Goal: Task Accomplishment & Management: Use online tool/utility

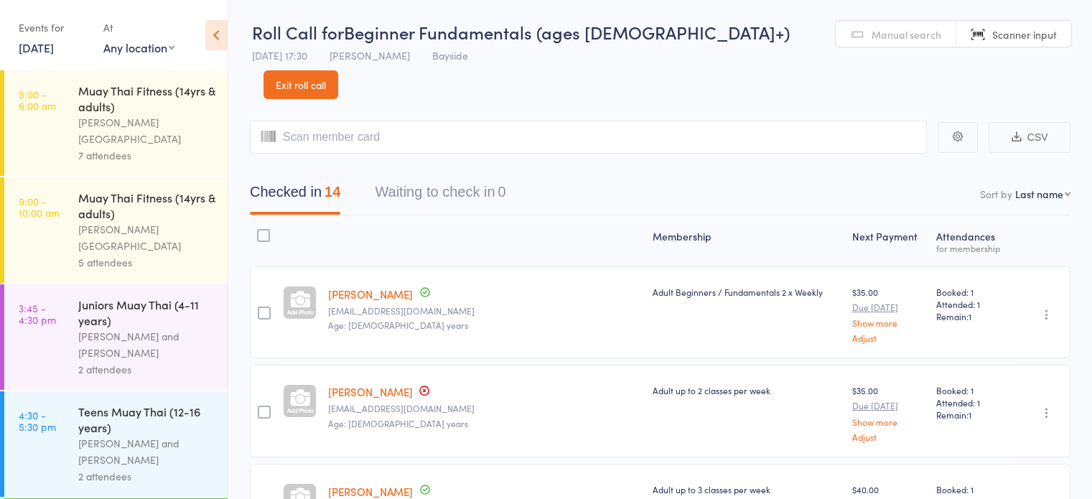
click at [54, 48] on link "14 Oct, 2025" at bounding box center [36, 47] width 35 height 16
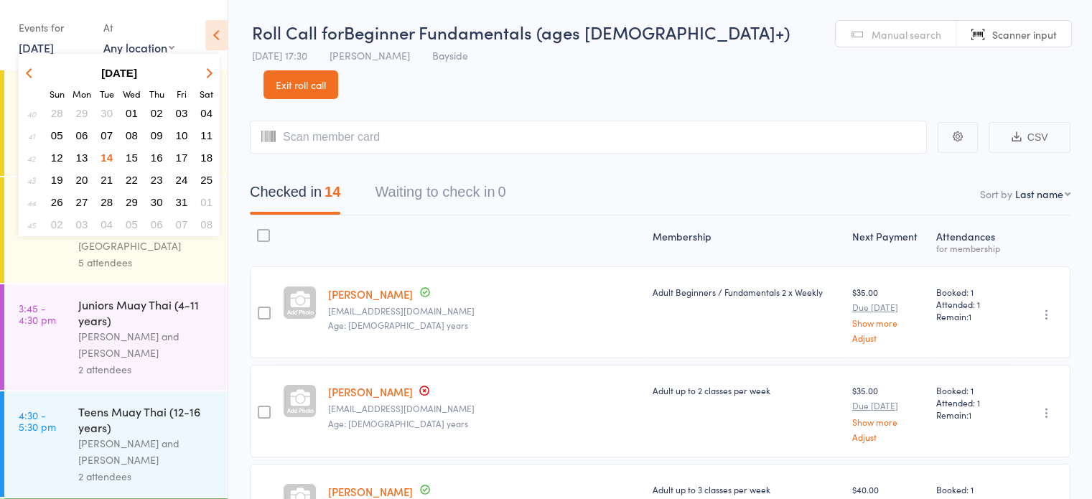
click at [133, 151] on span "15" at bounding box center [132, 157] width 12 height 12
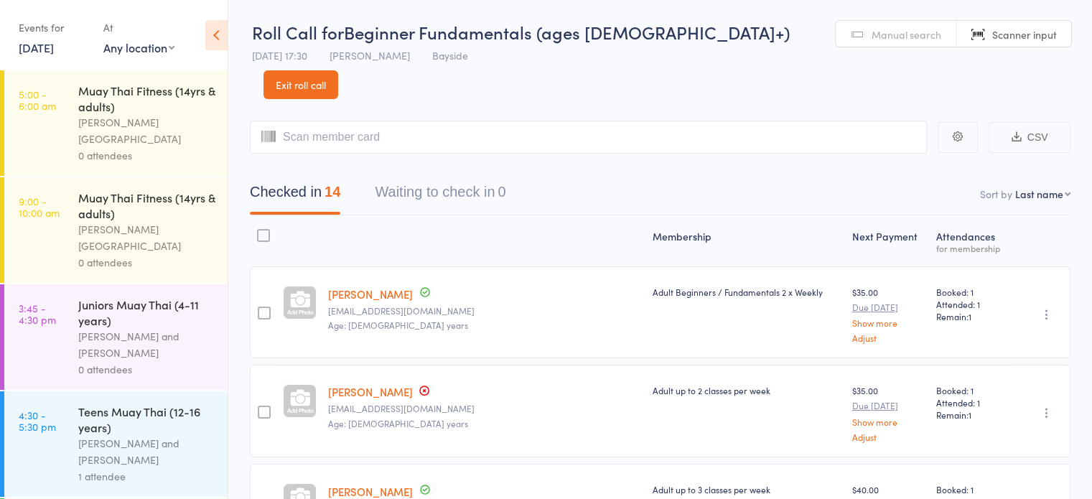
click at [204, 118] on div "[PERSON_NAME][GEOGRAPHIC_DATA]" at bounding box center [146, 130] width 137 height 33
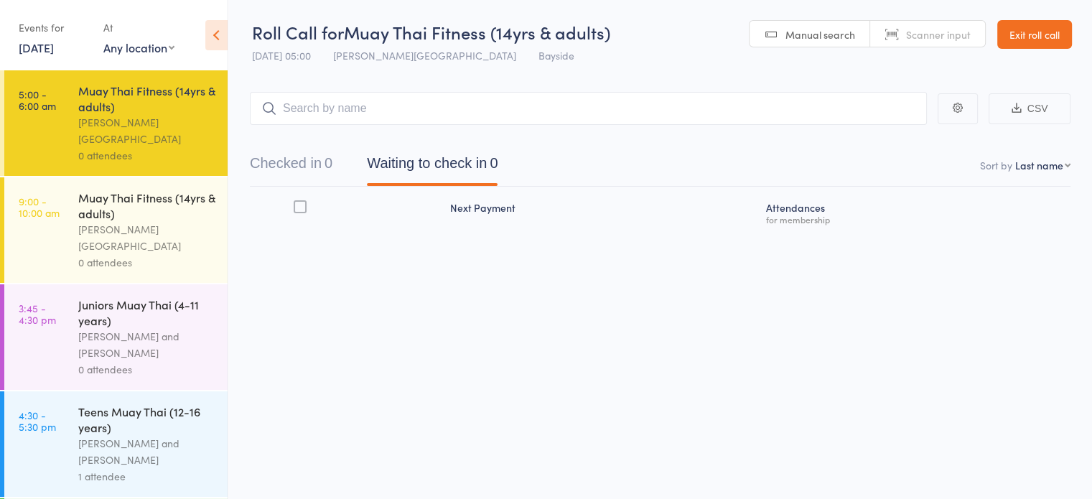
click at [810, 36] on span "Manual search" at bounding box center [820, 34] width 70 height 14
click at [803, 38] on span "Manual search" at bounding box center [820, 34] width 70 height 14
click at [396, 107] on input "search" at bounding box center [588, 108] width 677 height 33
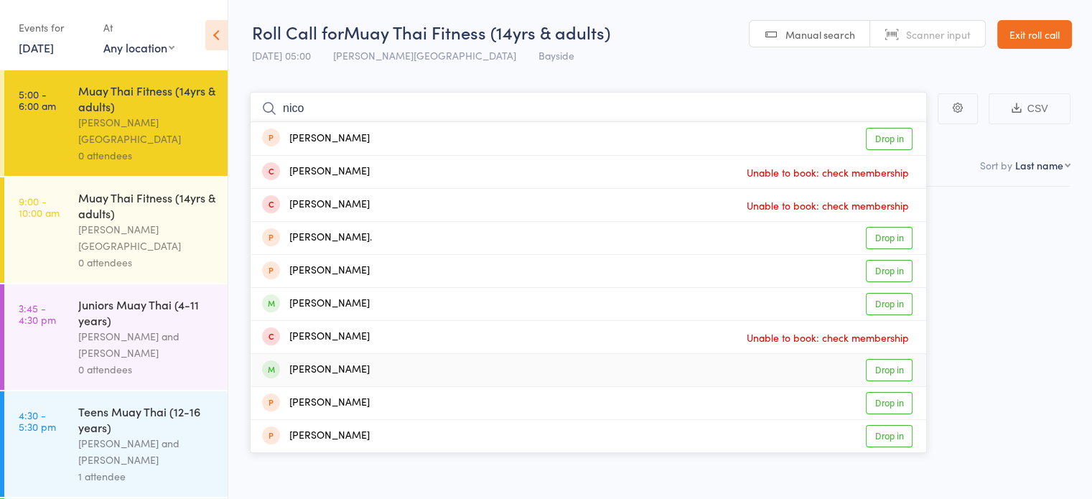
type input "nico"
click at [882, 375] on link "Drop in" at bounding box center [889, 370] width 47 height 22
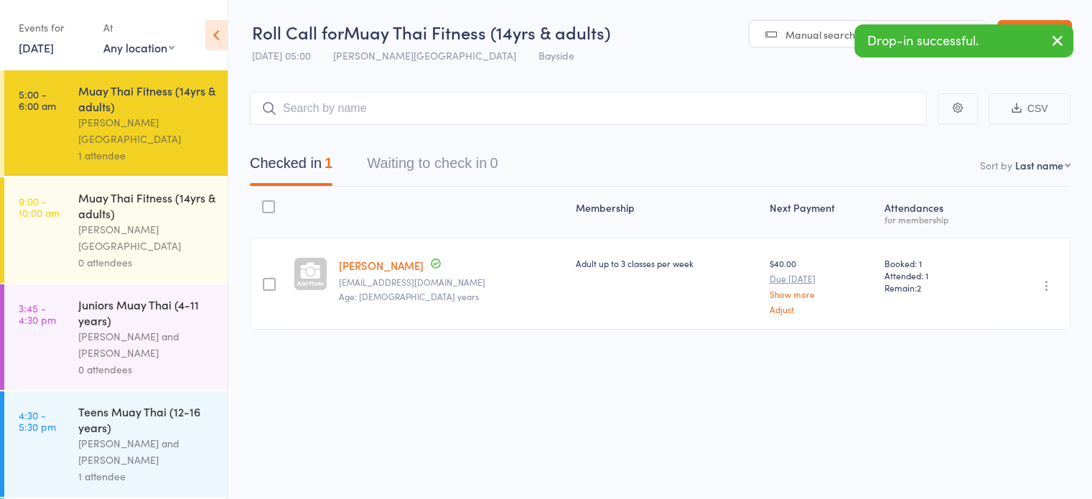
click at [814, 31] on span "Manual search" at bounding box center [820, 34] width 70 height 14
click at [435, 113] on input "search" at bounding box center [588, 108] width 677 height 33
type input "je"
type input "s"
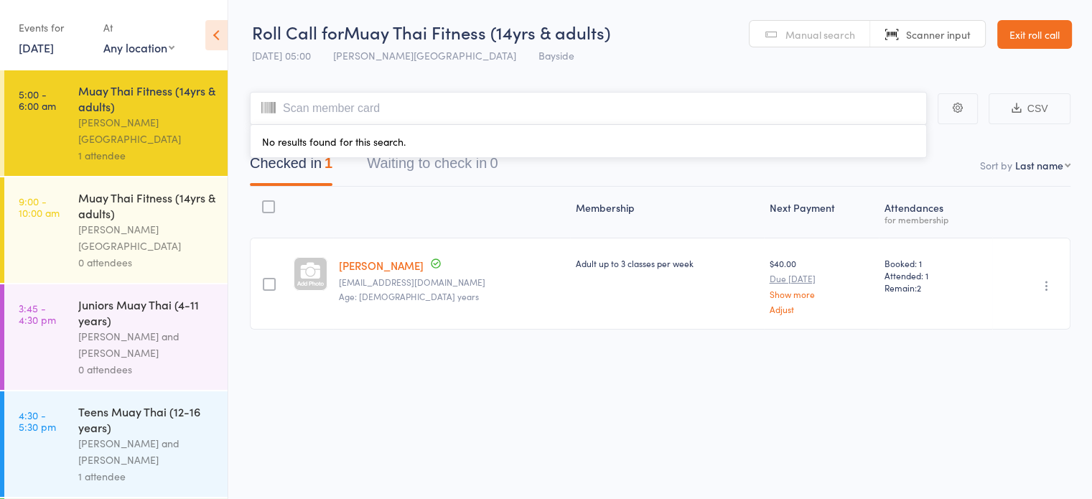
click at [383, 113] on input "search" at bounding box center [588, 108] width 677 height 33
click at [786, 41] on span "Manual search" at bounding box center [820, 34] width 70 height 14
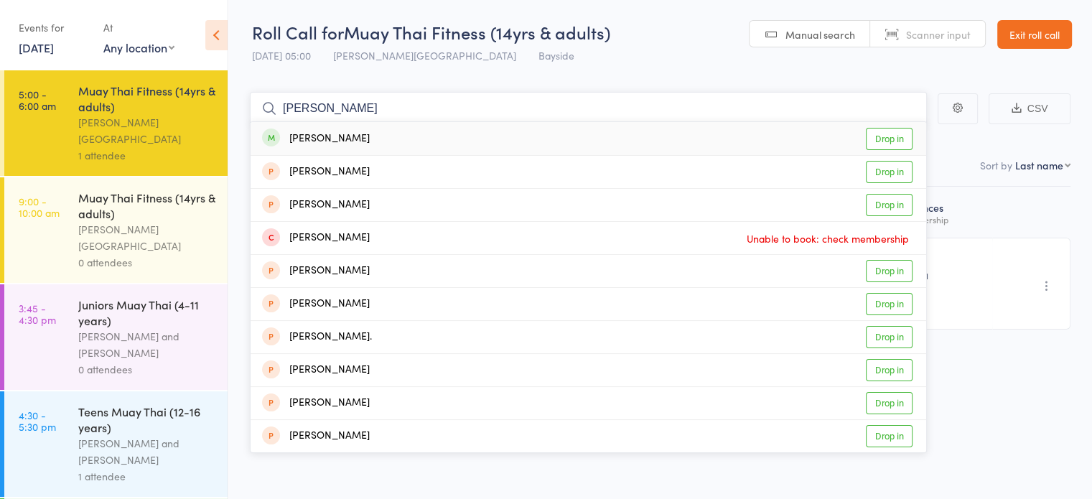
type input "jess"
click at [889, 137] on link "Drop in" at bounding box center [889, 139] width 47 height 22
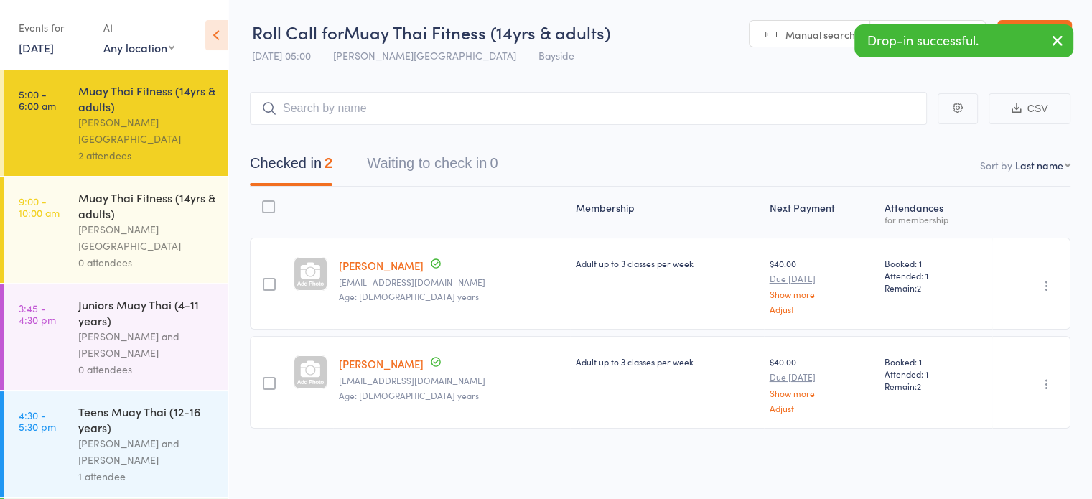
click at [798, 34] on span "Manual search" at bounding box center [820, 34] width 70 height 14
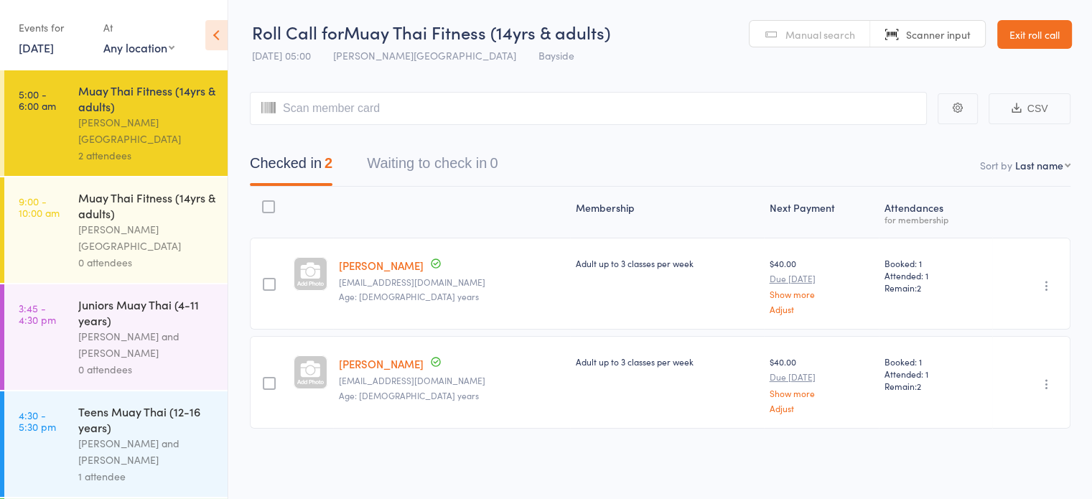
click at [1023, 36] on link "Exit roll call" at bounding box center [1034, 34] width 75 height 29
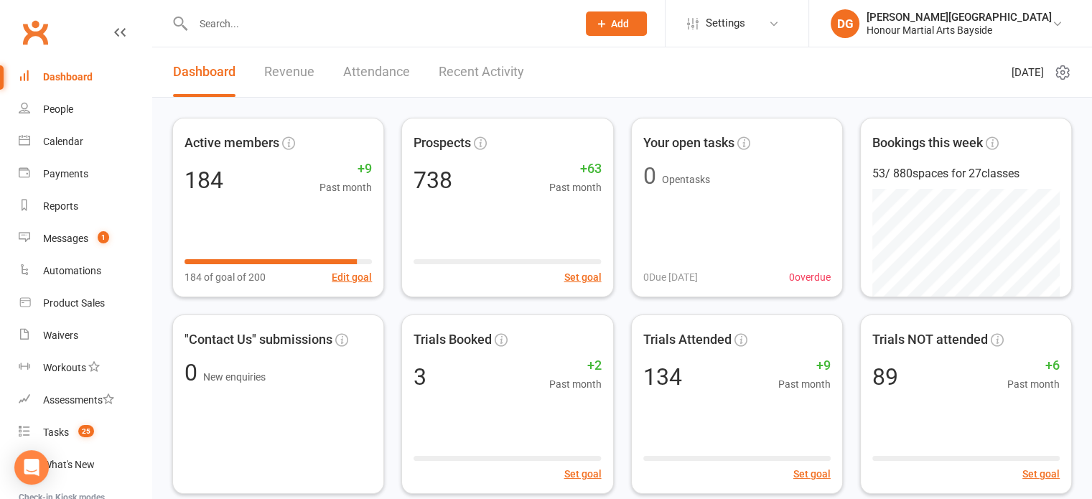
click at [289, 74] on link "Revenue" at bounding box center [289, 72] width 50 height 50
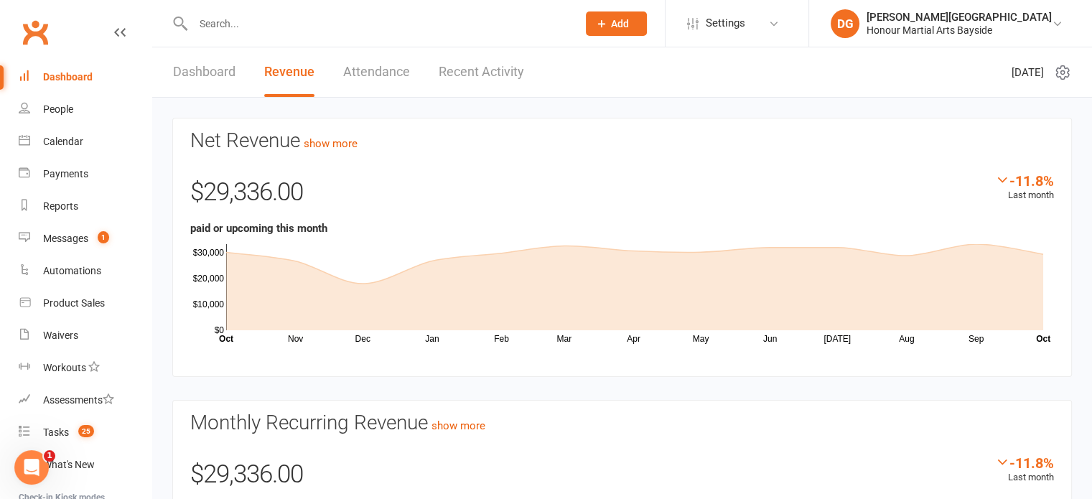
click at [210, 75] on link "Dashboard" at bounding box center [204, 72] width 62 height 50
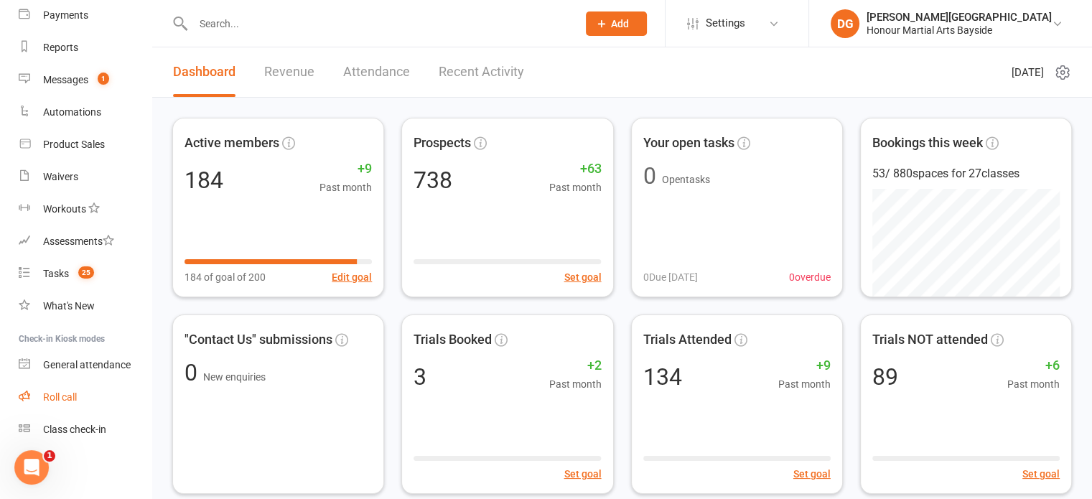
click at [76, 390] on link "Roll call" at bounding box center [85, 397] width 133 height 32
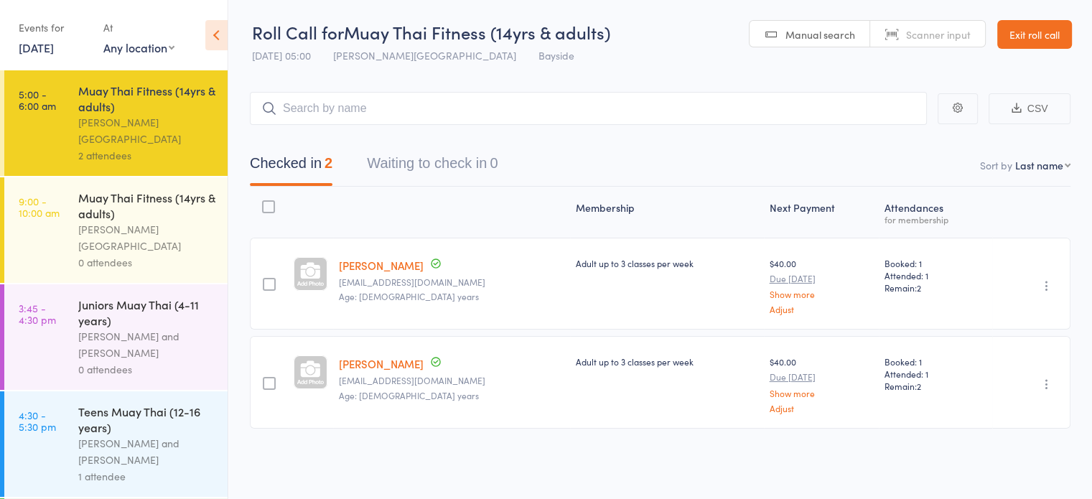
click at [793, 33] on span "Manual search" at bounding box center [820, 34] width 70 height 14
click at [830, 32] on span "Manual search" at bounding box center [820, 34] width 70 height 14
click at [505, 112] on input "search" at bounding box center [588, 108] width 677 height 33
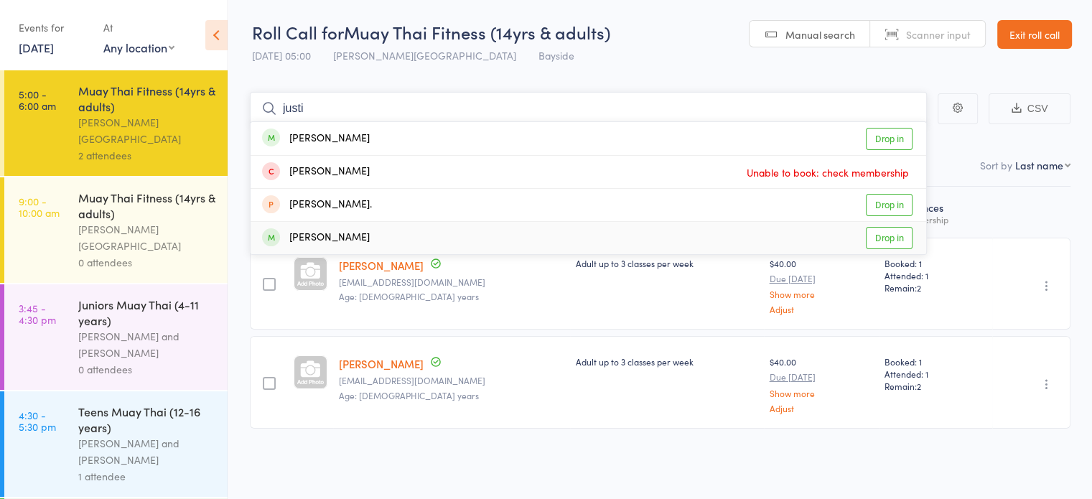
type input "justi"
click at [895, 243] on link "Drop in" at bounding box center [889, 238] width 47 height 22
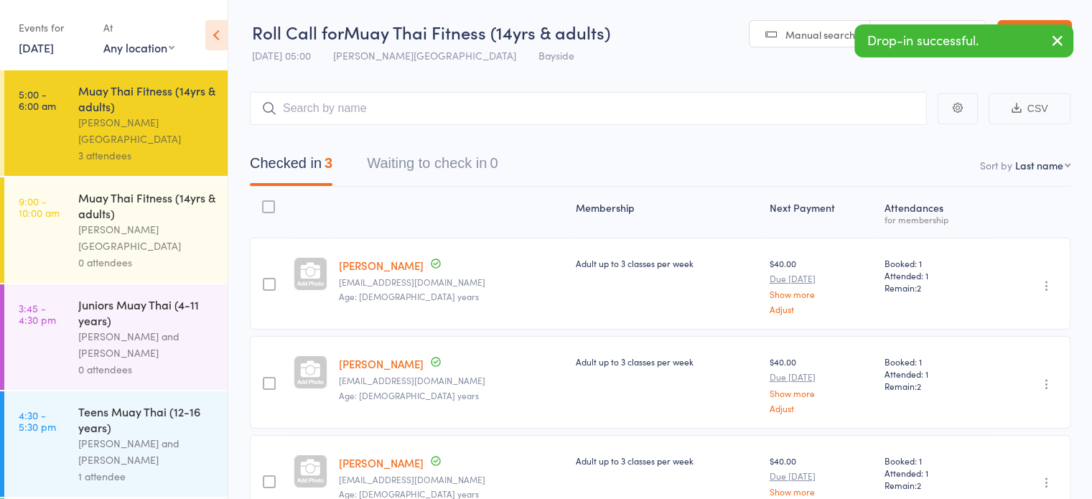
click at [824, 37] on span "Manual search" at bounding box center [820, 34] width 70 height 14
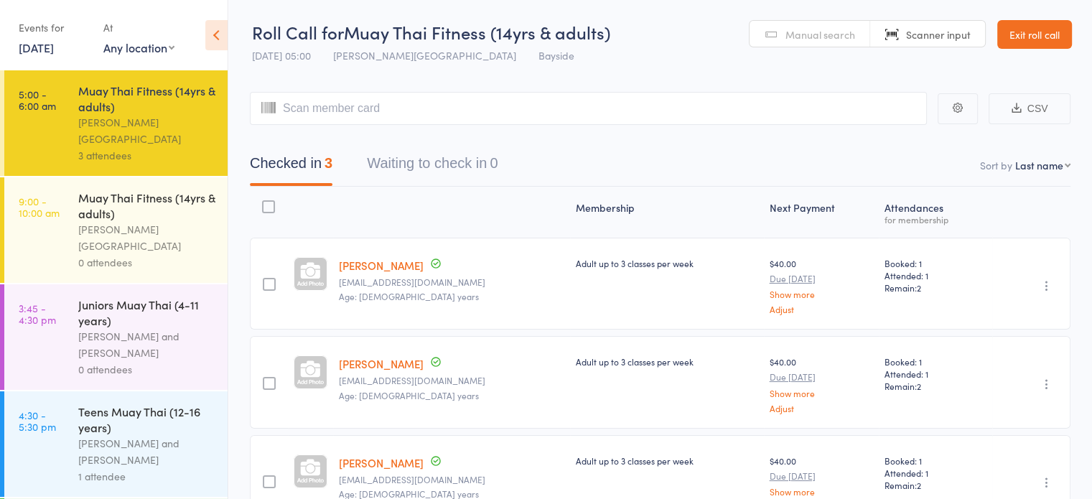
click at [801, 37] on span "Manual search" at bounding box center [820, 34] width 70 height 14
click at [604, 114] on input "search" at bounding box center [588, 108] width 677 height 33
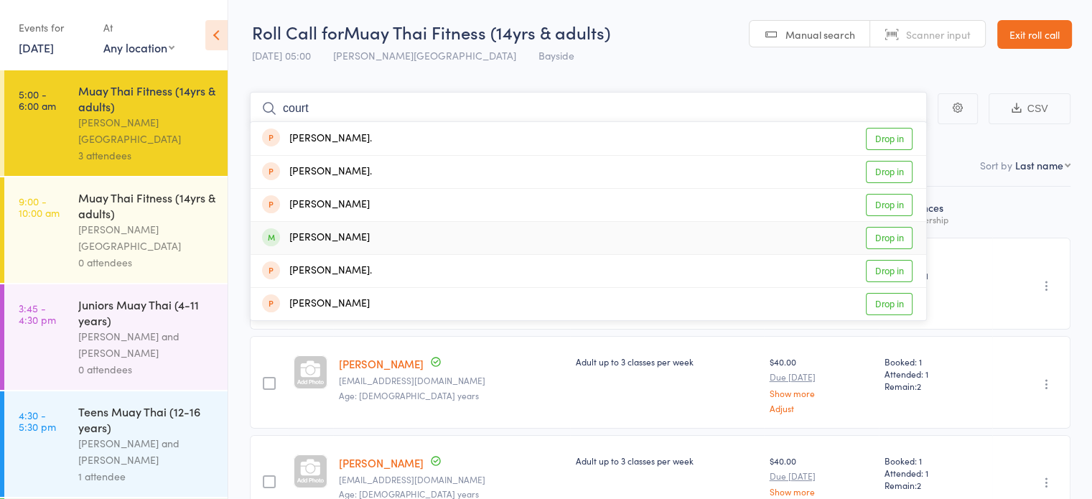
type input "court"
click at [894, 239] on link "Drop in" at bounding box center [889, 238] width 47 height 22
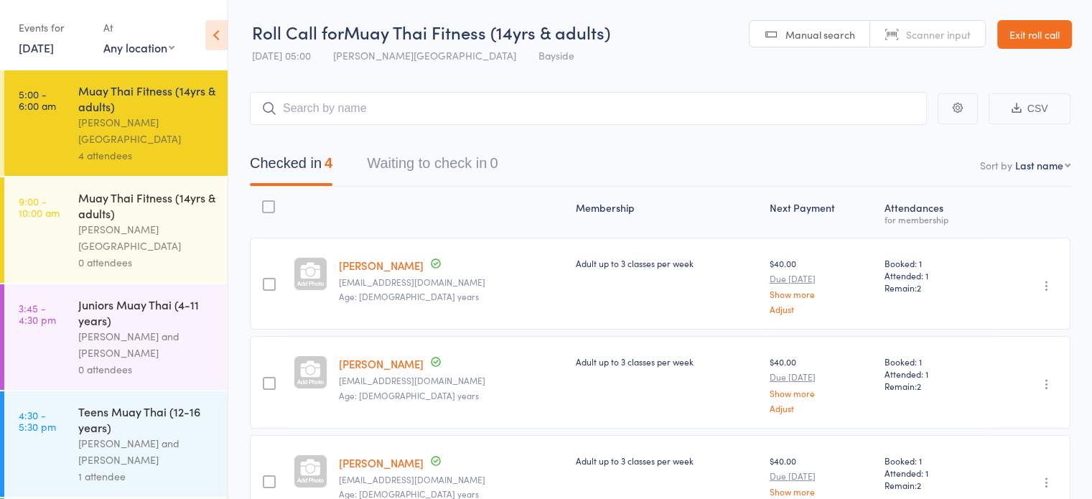
click at [819, 37] on span "Manual search" at bounding box center [820, 34] width 70 height 14
